Goal: Information Seeking & Learning: Learn about a topic

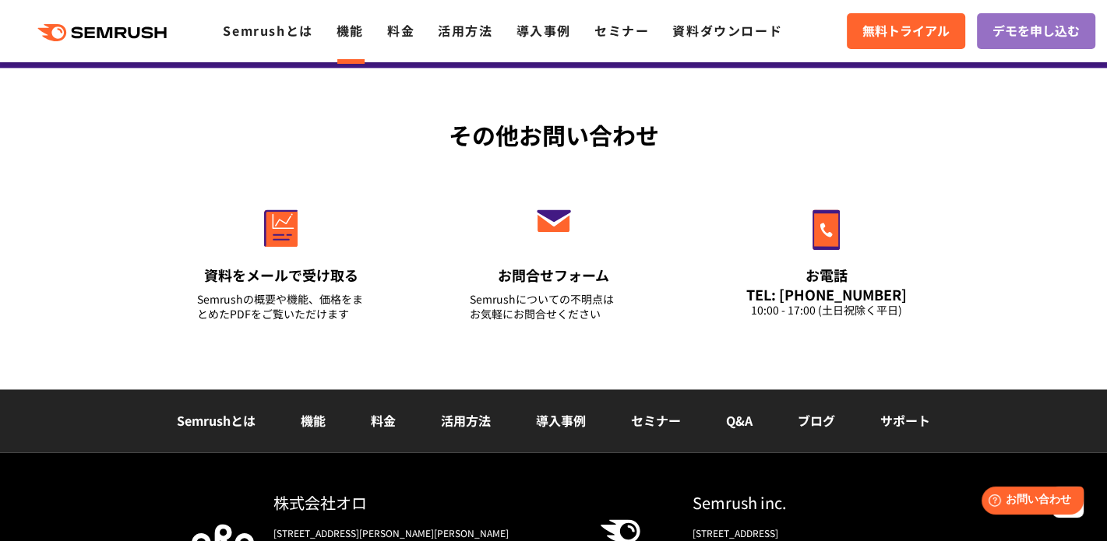
scroll to position [2199, 0]
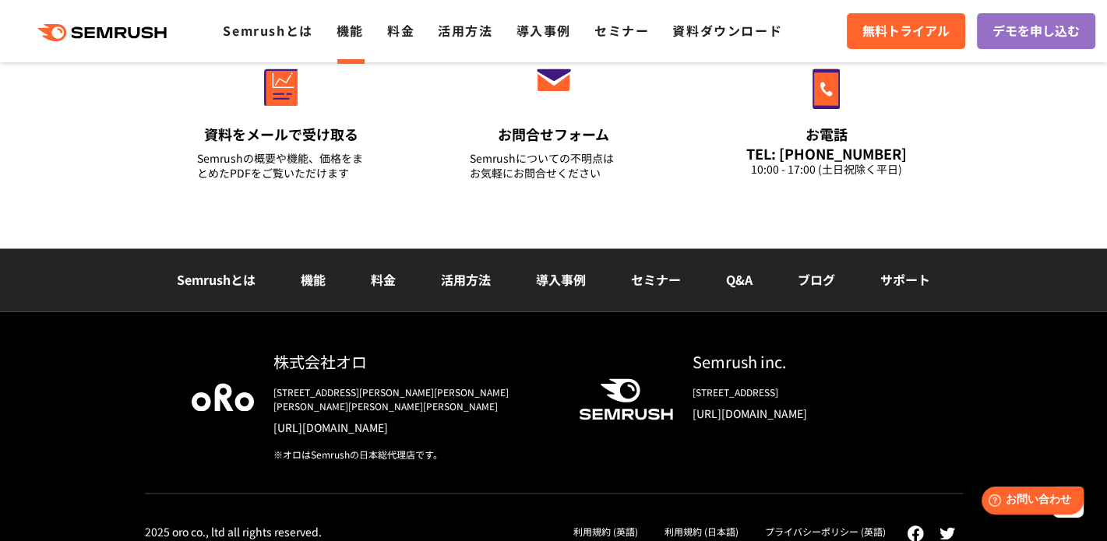
click at [382, 270] on link "料金" at bounding box center [383, 279] width 25 height 19
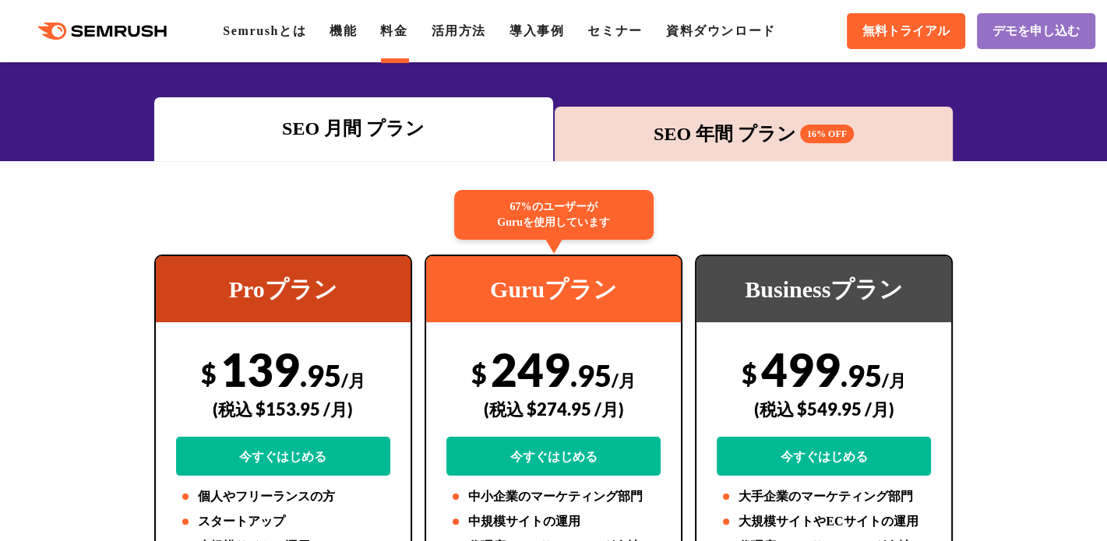
scroll to position [192, 0]
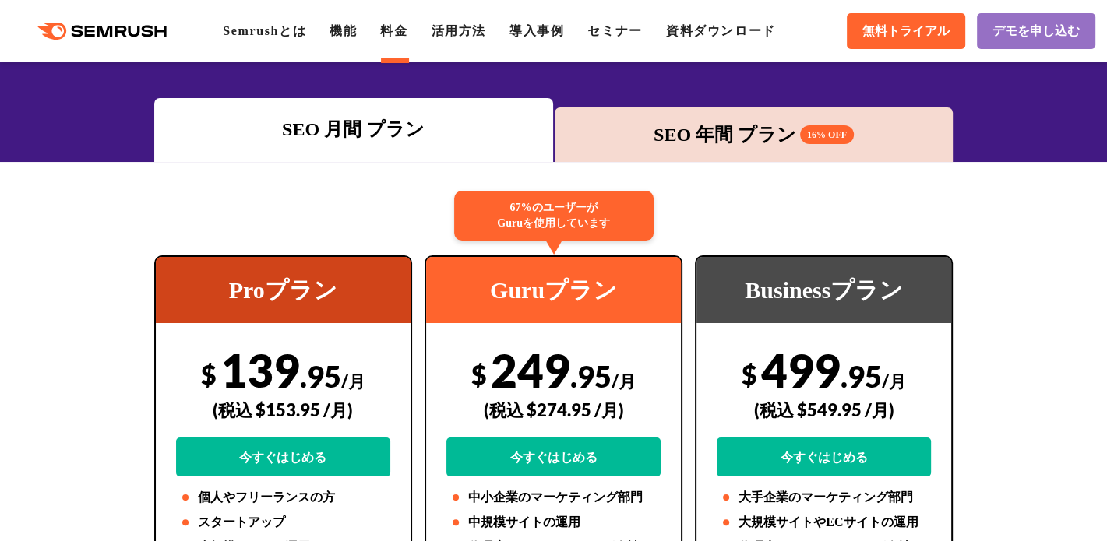
click at [720, 147] on div "SEO 年間 プラン 16% OFF" at bounding box center [753, 135] width 383 height 28
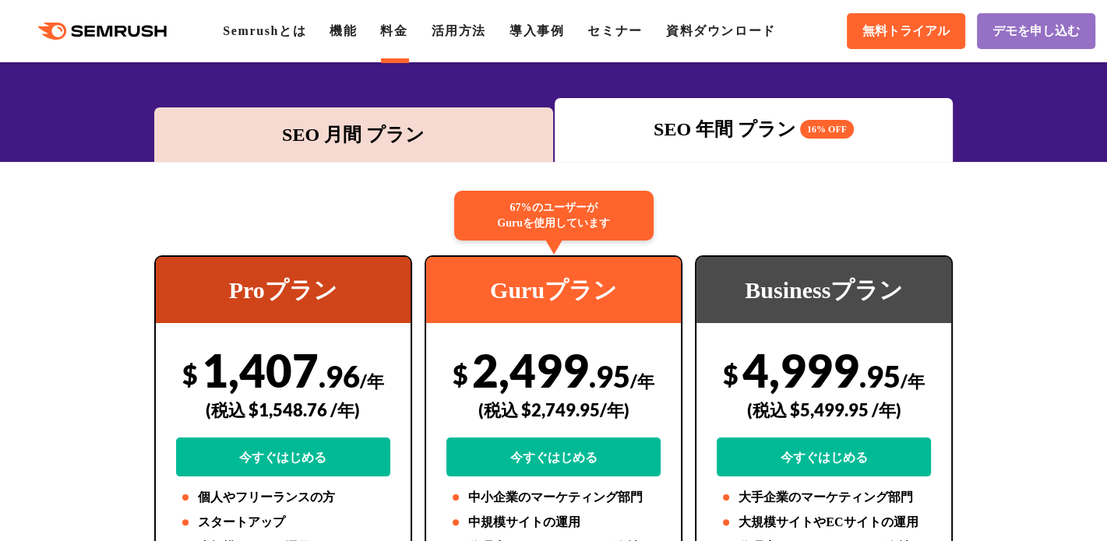
click at [321, 106] on div "SEO 月間 プラン SEO 年間 プラン 16% OFF" at bounding box center [553, 130] width 801 height 64
click at [351, 139] on div "SEO 月間 プラン" at bounding box center [353, 135] width 383 height 28
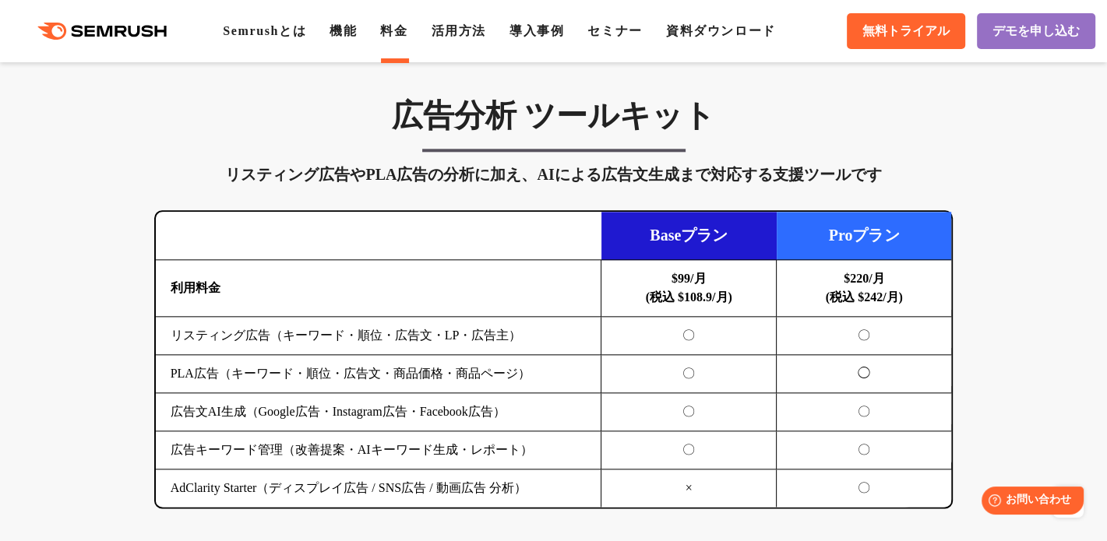
scroll to position [1631, 0]
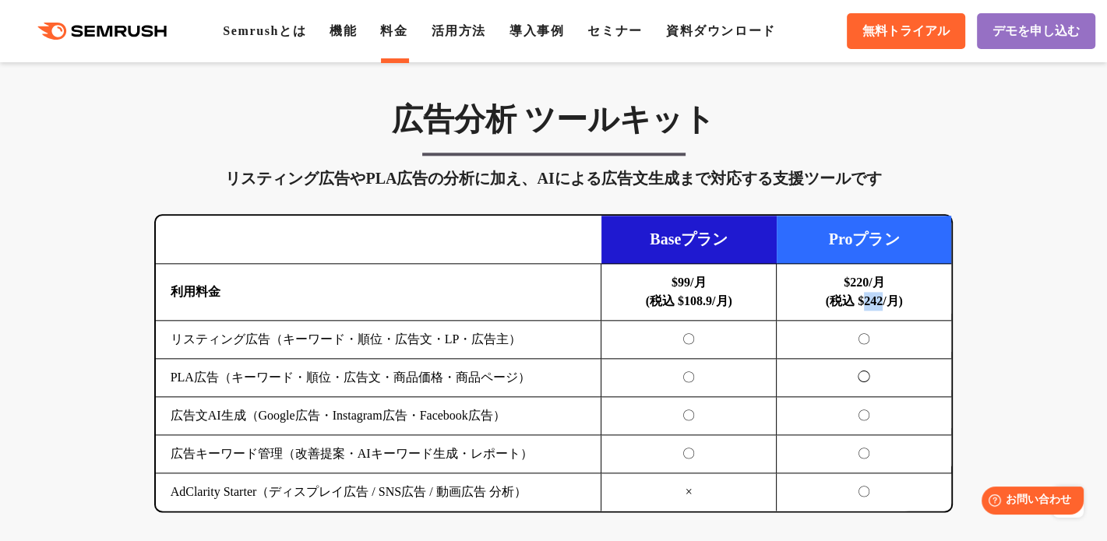
drag, startPoint x: 861, startPoint y: 297, endPoint x: 882, endPoint y: 303, distance: 21.7
click at [882, 303] on b "$220/月 (税込 $242/月)" at bounding box center [864, 292] width 77 height 32
copy b "242"
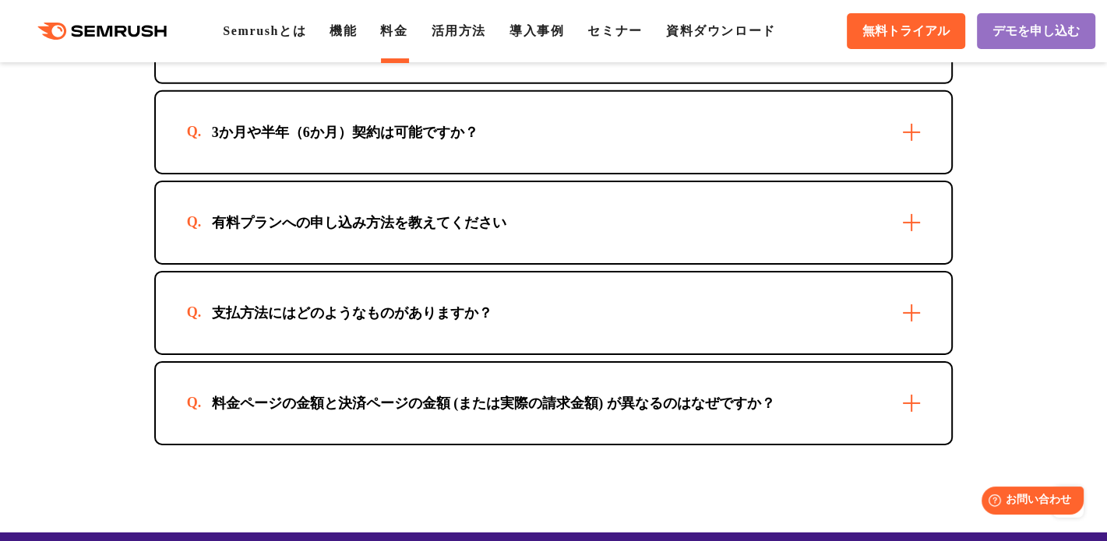
scroll to position [4537, 0]
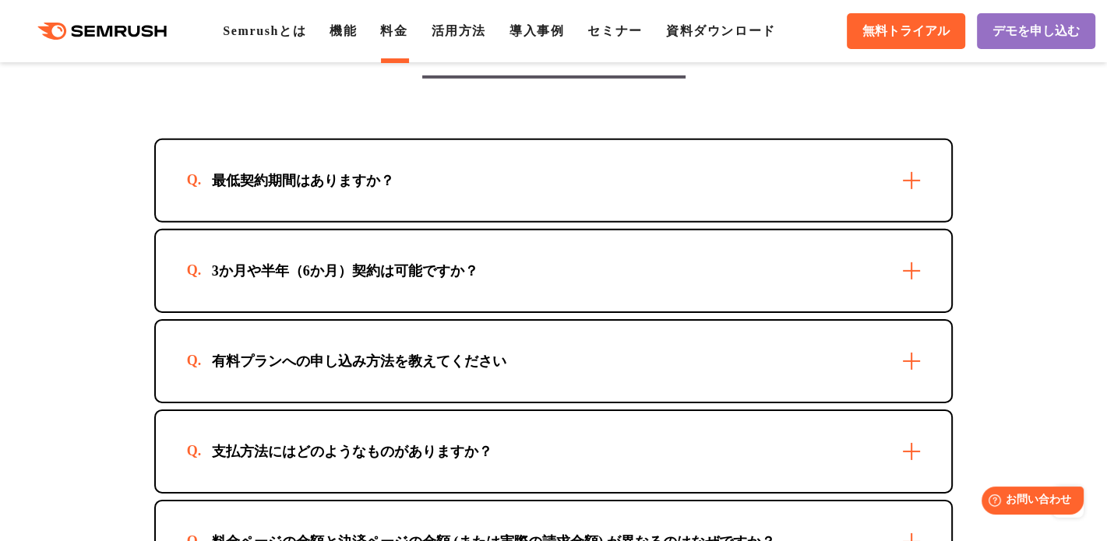
click at [889, 264] on div "3か月や半年（6か月）契約は可能ですか？" at bounding box center [554, 271] width 796 height 81
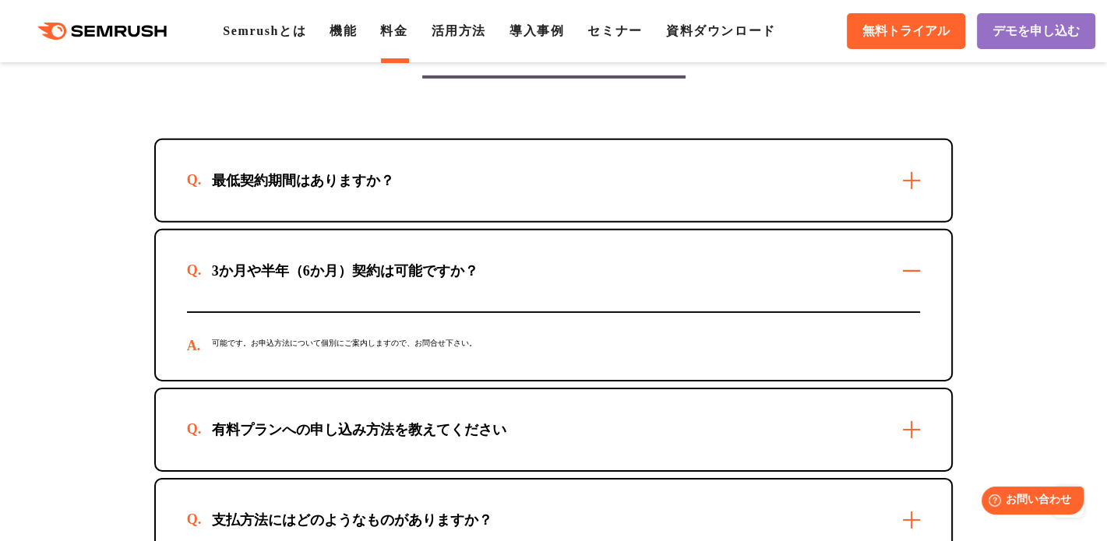
click at [892, 186] on div "最低契約期間はありますか？" at bounding box center [554, 180] width 796 height 81
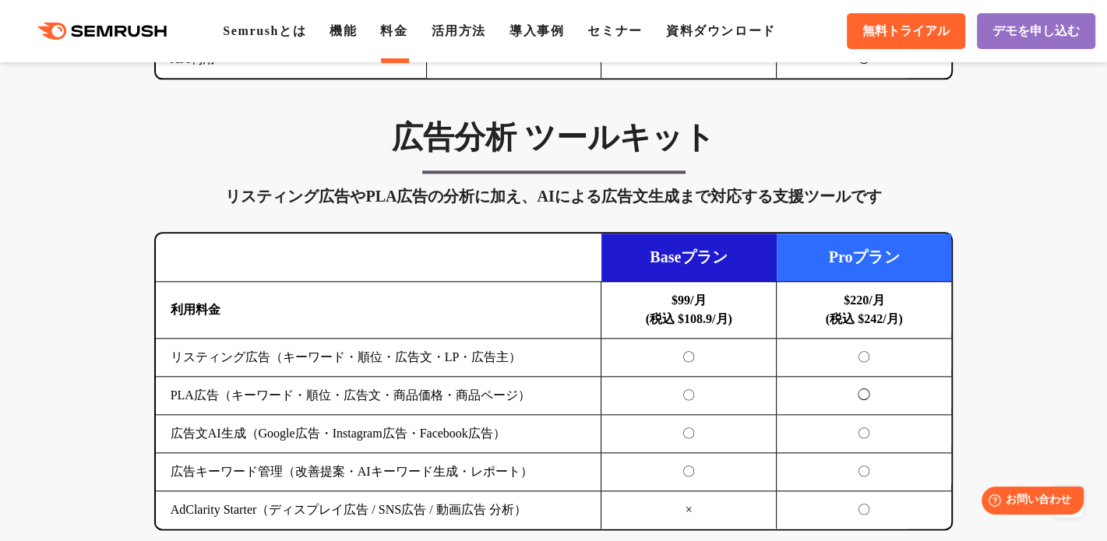
scroll to position [1614, 0]
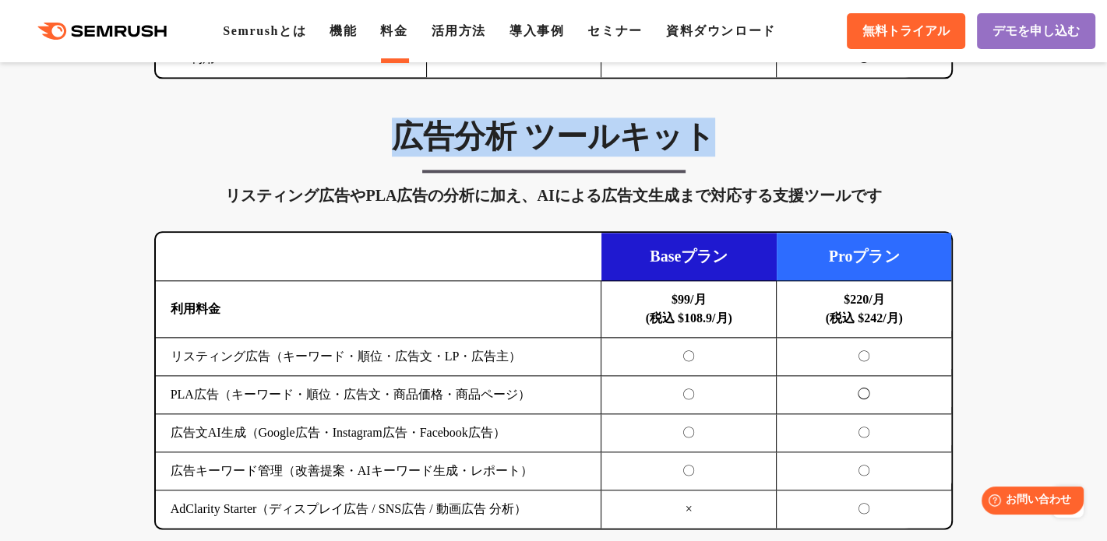
drag, startPoint x: 706, startPoint y: 143, endPoint x: 402, endPoint y: 143, distance: 304.5
click at [402, 143] on h3 "広告分析 ツールキット" at bounding box center [553, 137] width 799 height 39
copy h3 "広告分析 ツールキット"
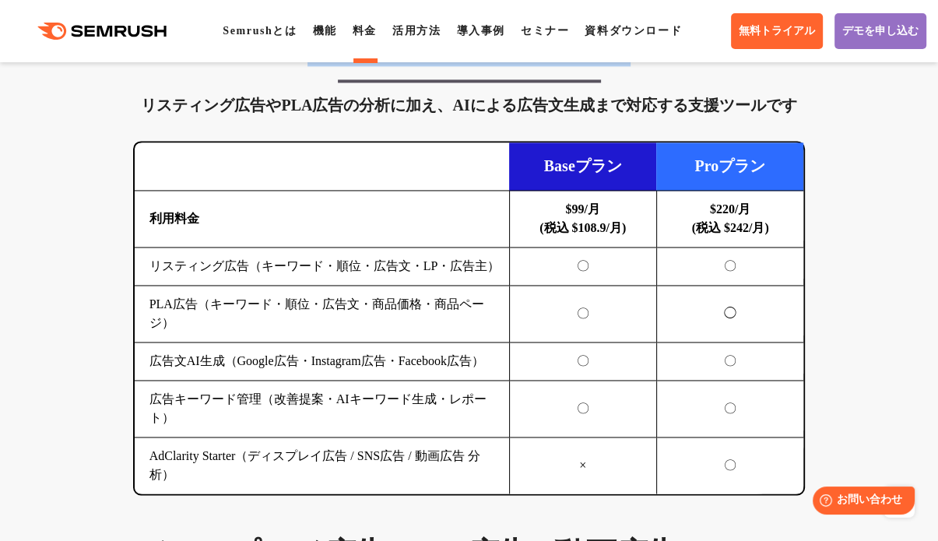
scroll to position [1797, 0]
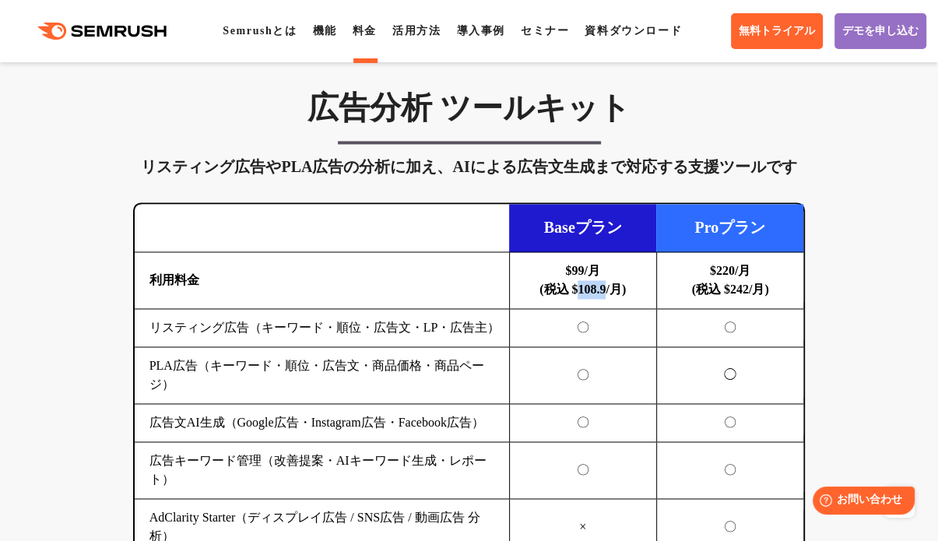
drag, startPoint x: 576, startPoint y: 258, endPoint x: 611, endPoint y: 254, distance: 35.3
click at [611, 264] on b "$99/月 (税込 $108.9/月)" at bounding box center [583, 280] width 86 height 32
copy b "108.9"
